Goal: Information Seeking & Learning: Learn about a topic

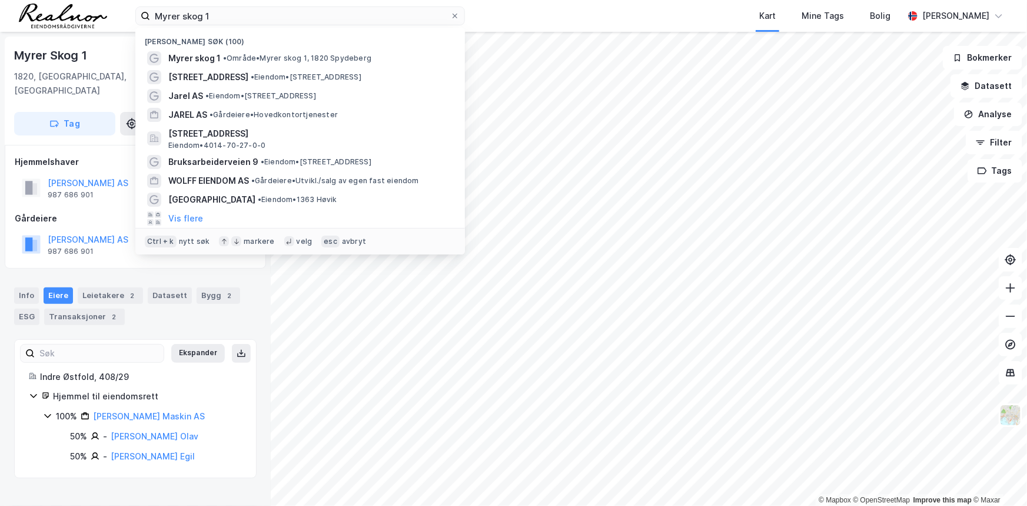
click at [291, 21] on input "Myrer skog 1" at bounding box center [300, 16] width 300 height 18
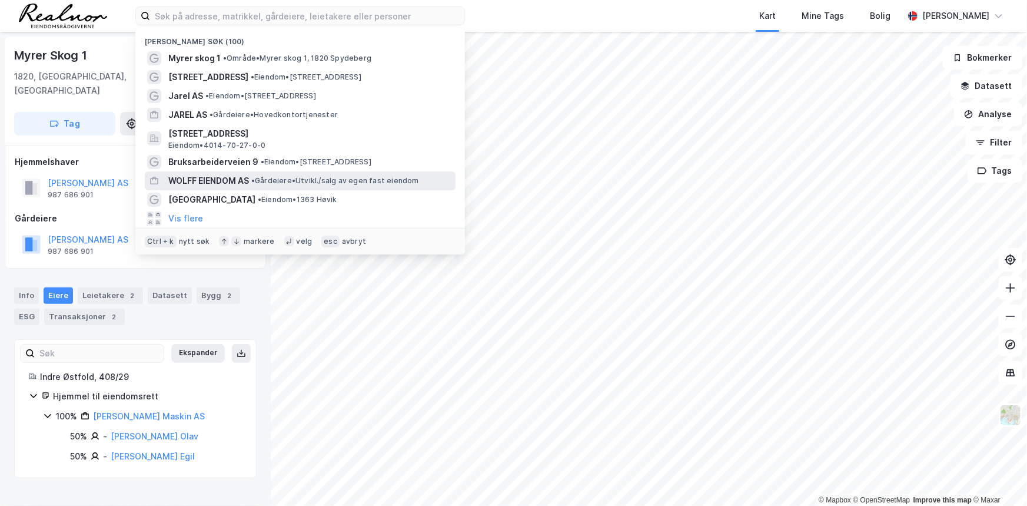
click at [241, 177] on span "WOLFF EIENDOM AS" at bounding box center [208, 181] width 81 height 14
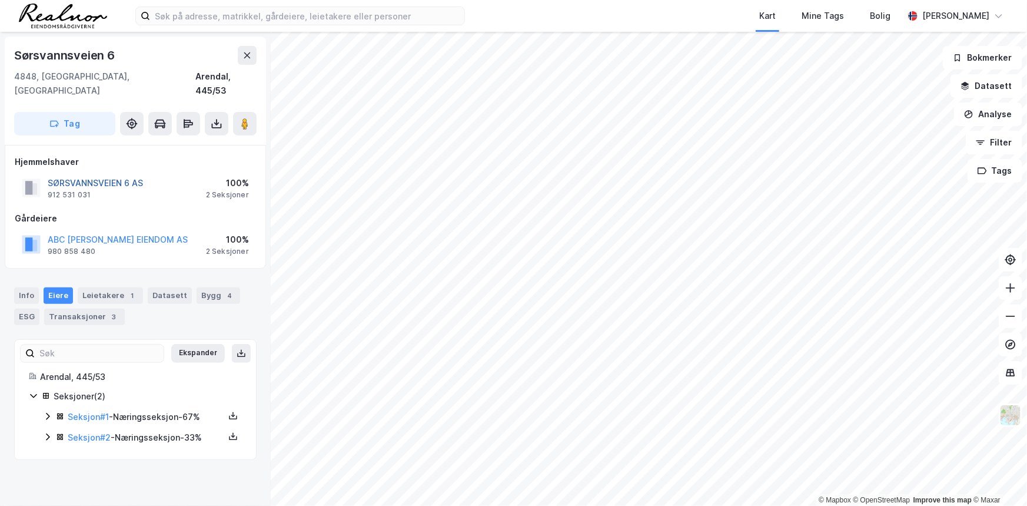
click at [0, 0] on button "SØRSVANNSVEIEN 6 AS" at bounding box center [0, 0] width 0 height 0
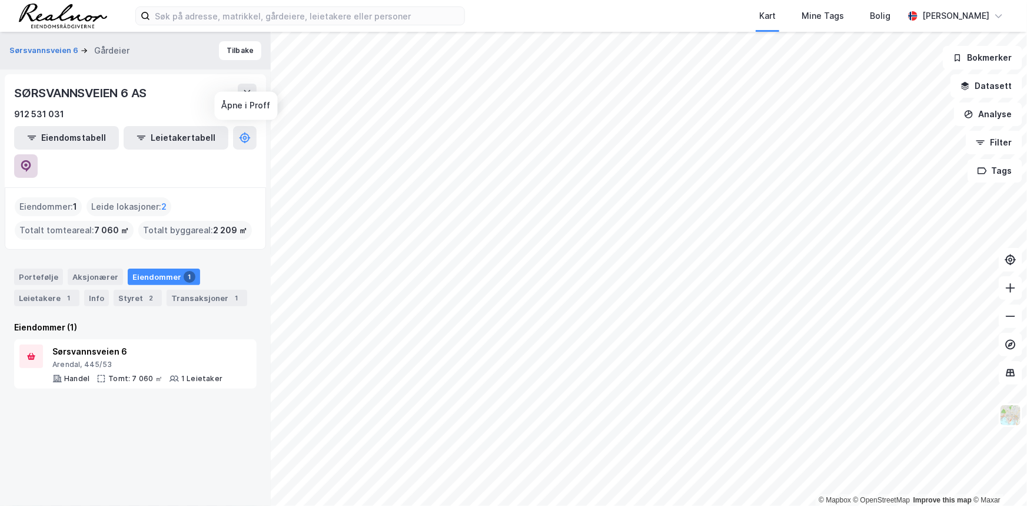
click at [32, 160] on icon at bounding box center [26, 166] width 12 height 12
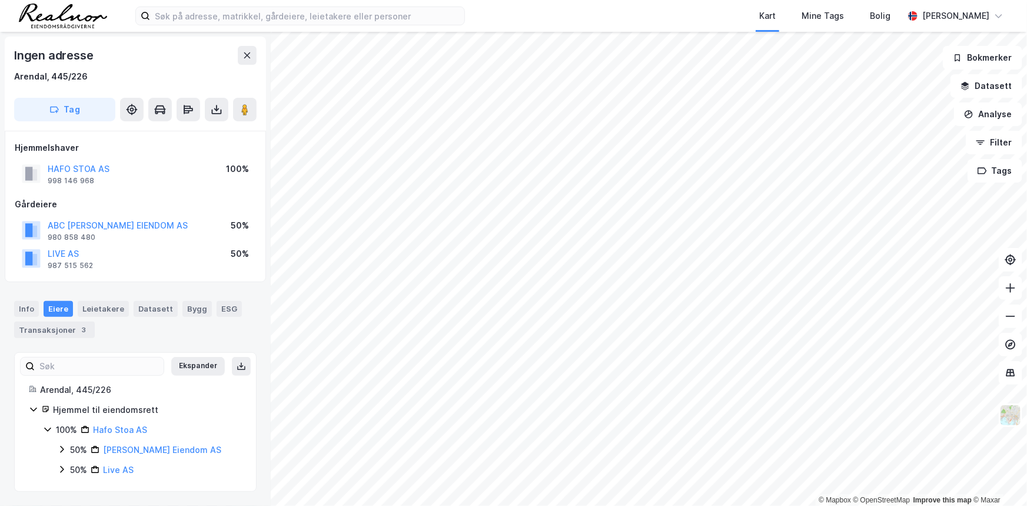
click at [122, 230] on div "ABC HALVORSEN EIENDOM AS" at bounding box center [118, 225] width 140 height 14
click at [0, 0] on button "ABC HALVORSEN EIENDOM AS" at bounding box center [0, 0] width 0 height 0
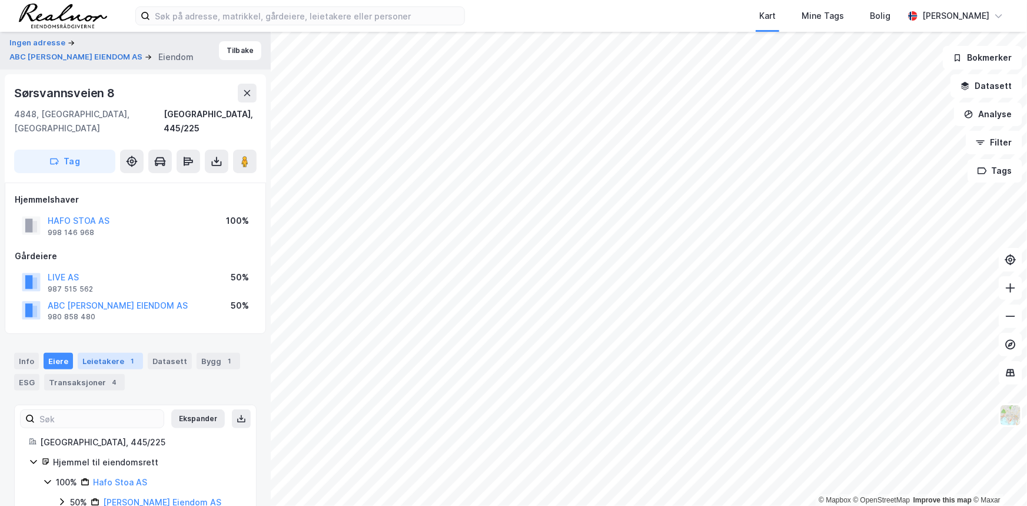
click at [101, 353] on div "Leietakere 1" at bounding box center [110, 361] width 65 height 16
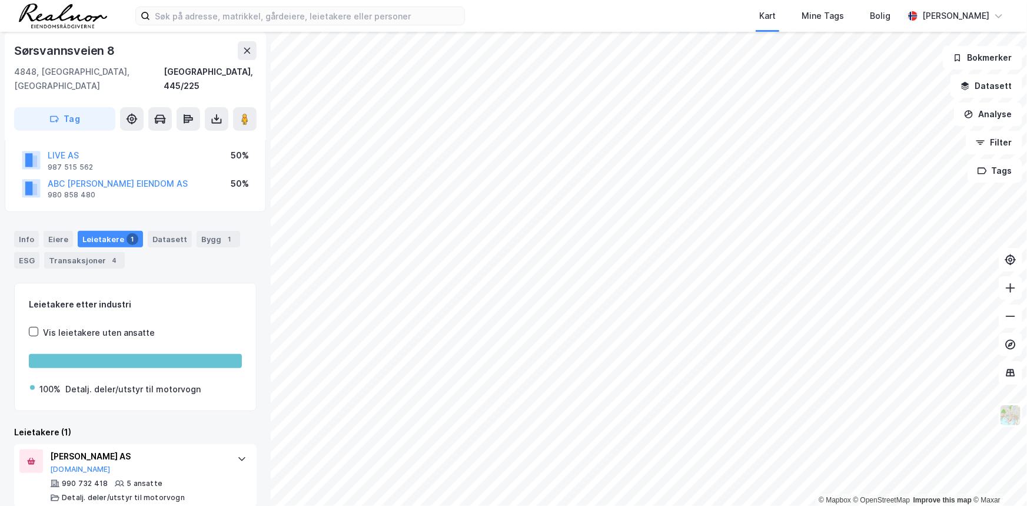
scroll to position [123, 0]
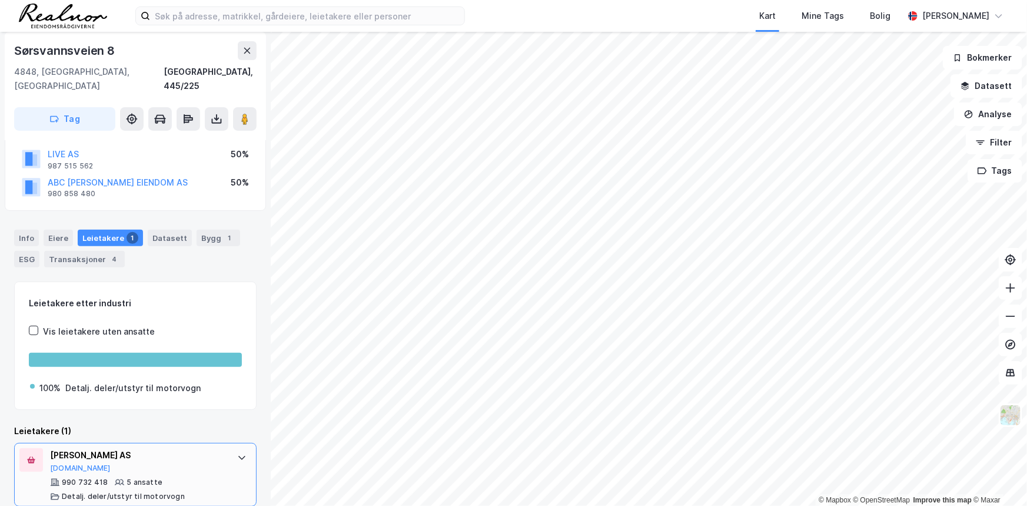
drag, startPoint x: 48, startPoint y: 441, endPoint x: 142, endPoint y: 439, distance: 94.2
click at [142, 443] on div "HJULIUS ARENDAL AS Proff.no 990 732 418 5 ansatte Detalj. deler/utstyr til moto…" at bounding box center [135, 475] width 243 height 64
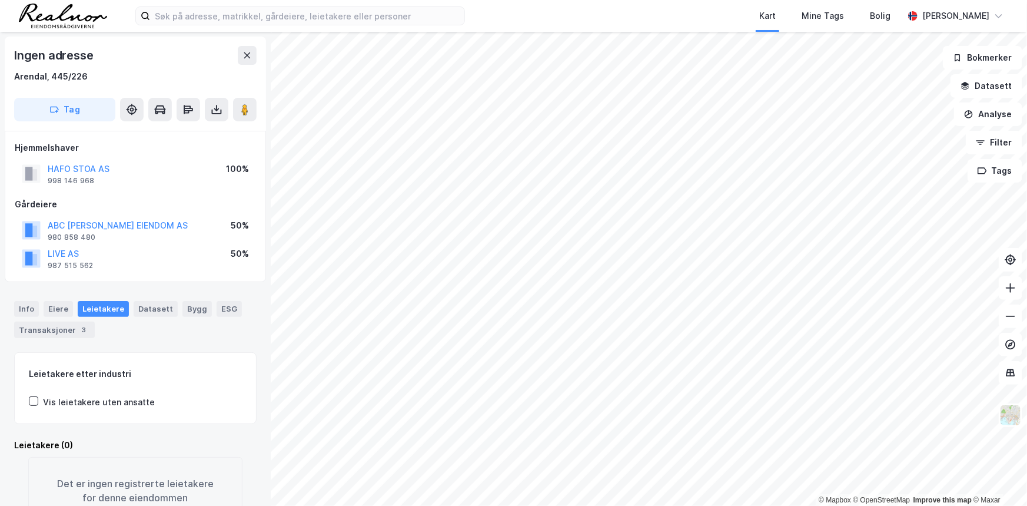
scroll to position [45, 0]
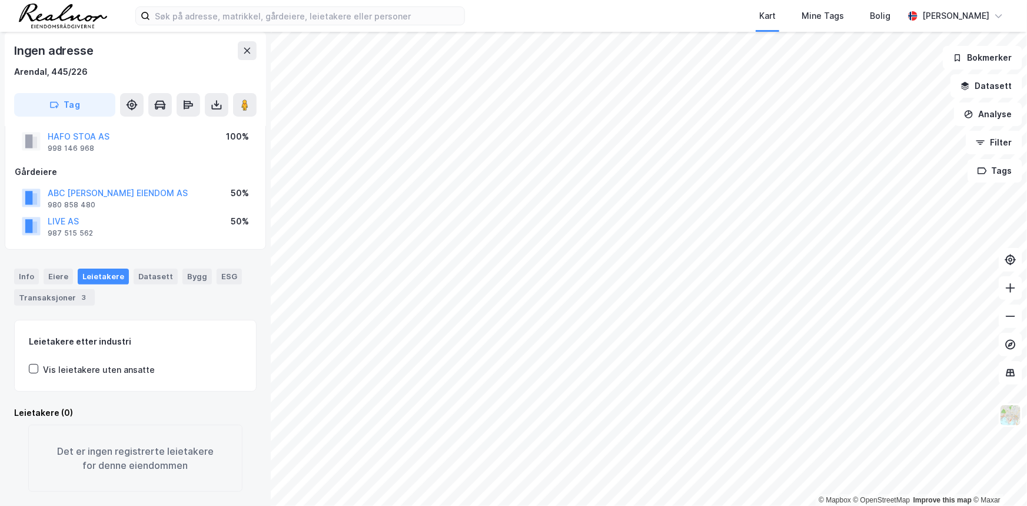
scroll to position [22, 0]
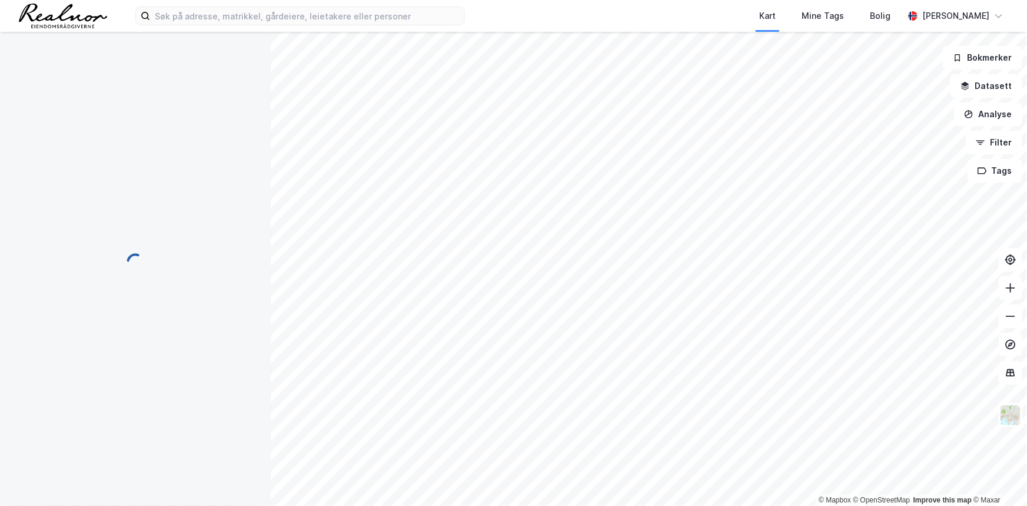
scroll to position [8, 0]
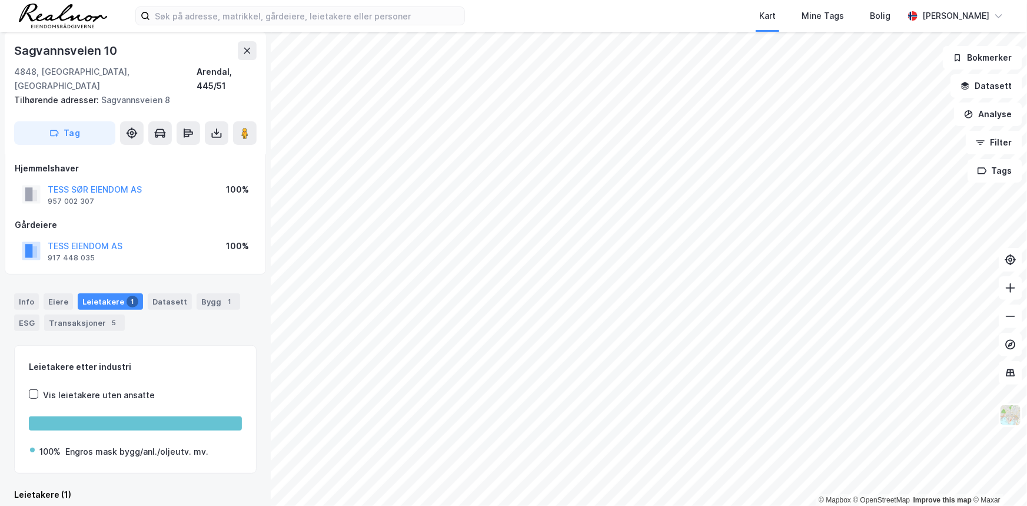
scroll to position [8, 0]
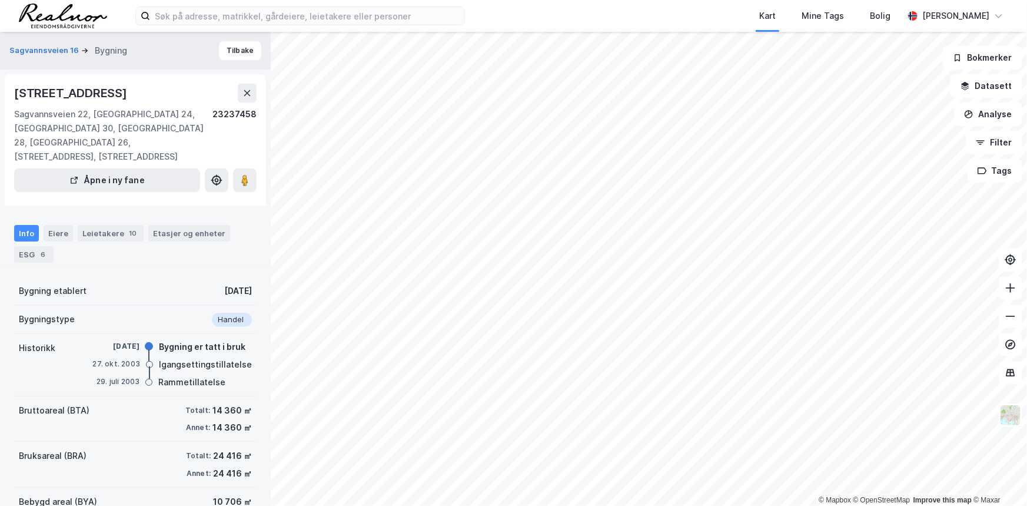
scroll to position [8, 0]
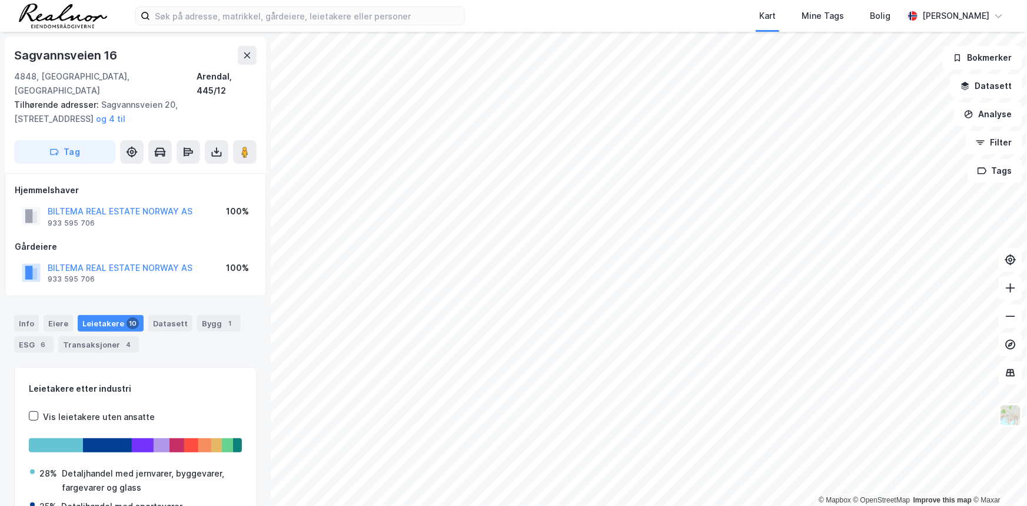
scroll to position [8, 0]
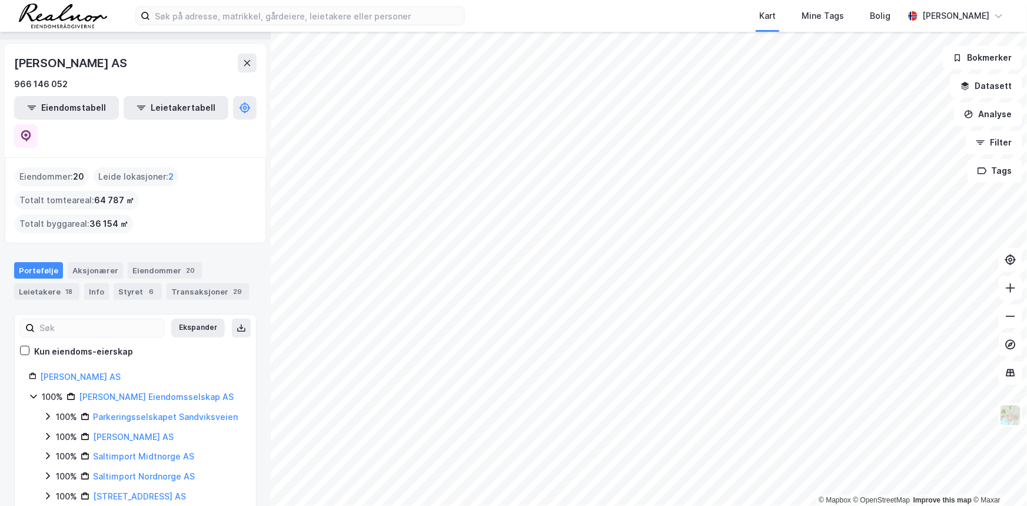
scroll to position [44, 0]
